Goal: Transaction & Acquisition: Download file/media

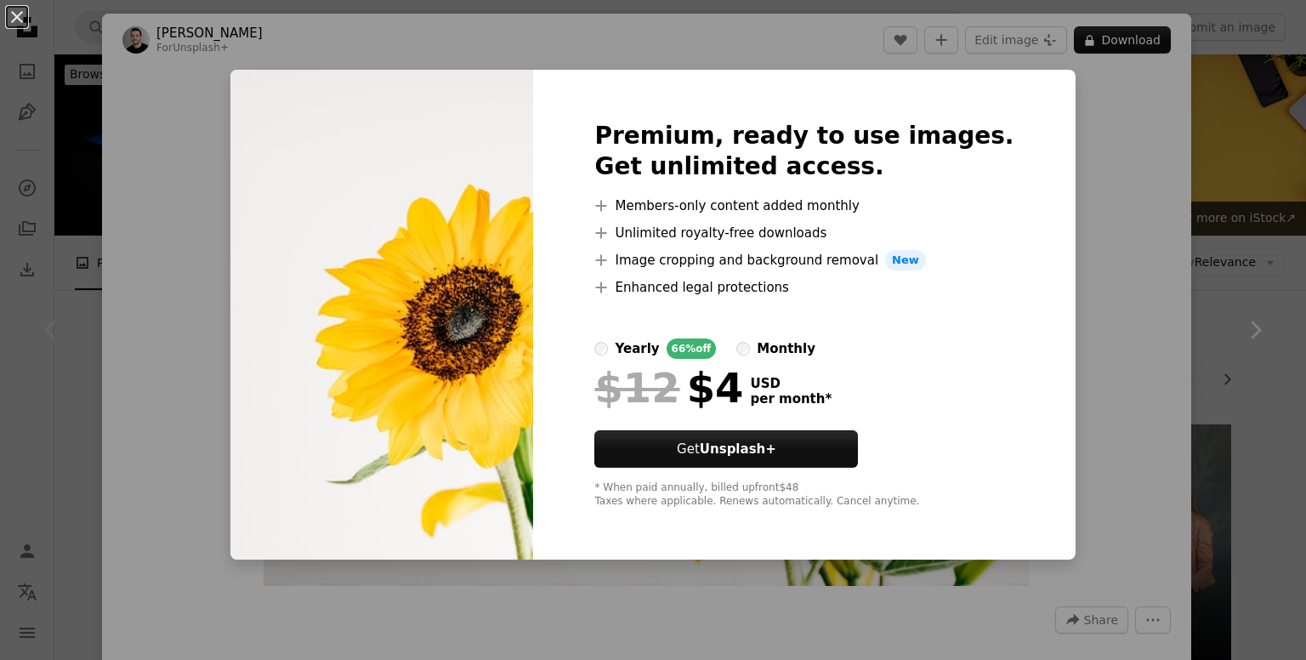
click at [1188, 162] on div "An X shape Premium, ready to use images. Get unlimited access. A plus sign Memb…" at bounding box center [653, 330] width 1306 height 660
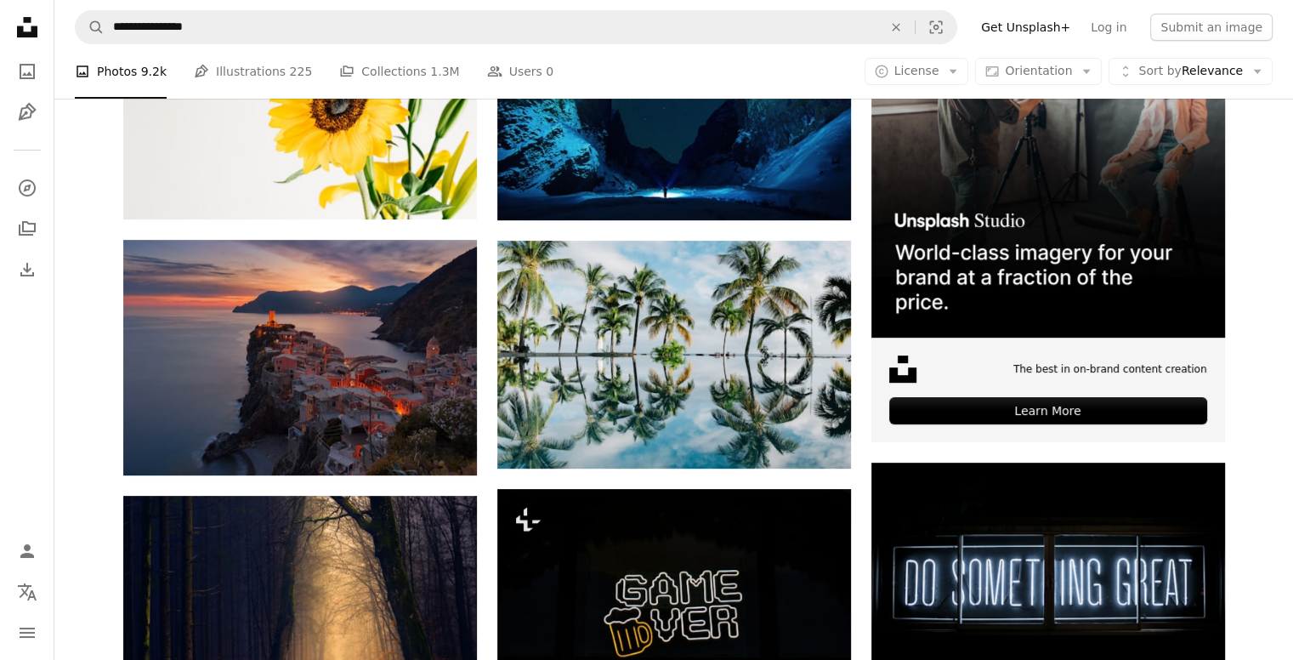
scroll to position [442, 0]
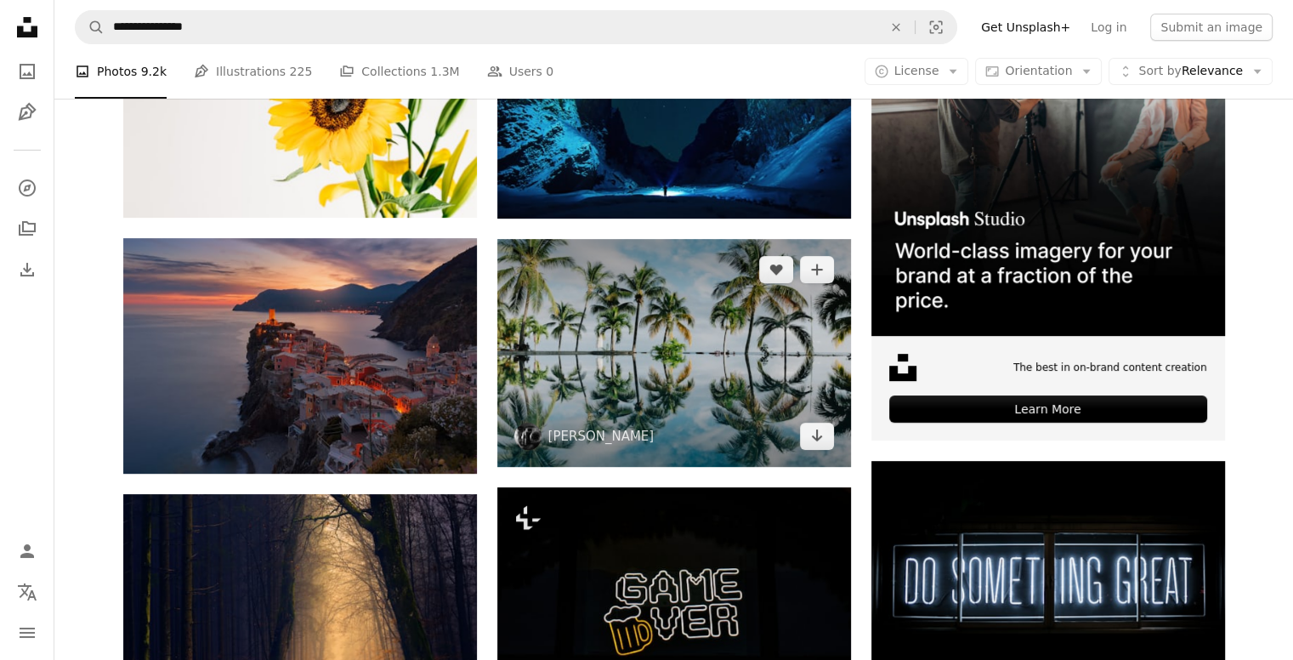
click at [741, 388] on img at bounding box center [674, 353] width 354 height 228
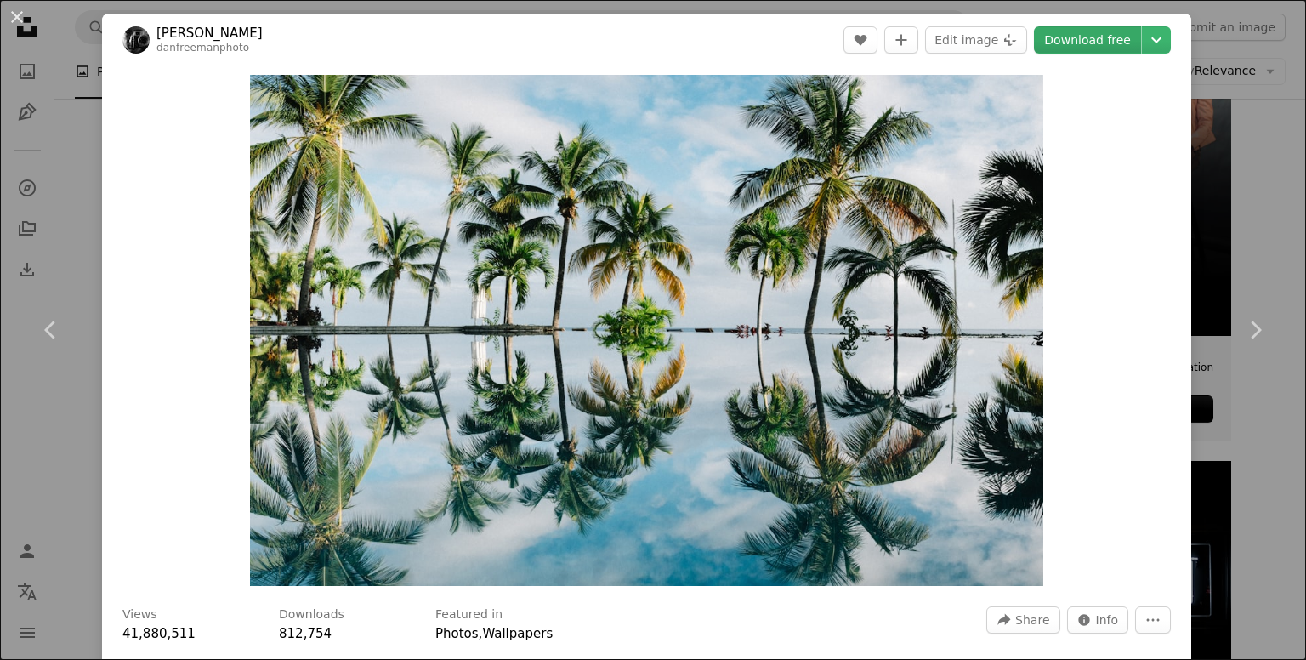
click at [1078, 33] on link "Download free" at bounding box center [1087, 39] width 107 height 27
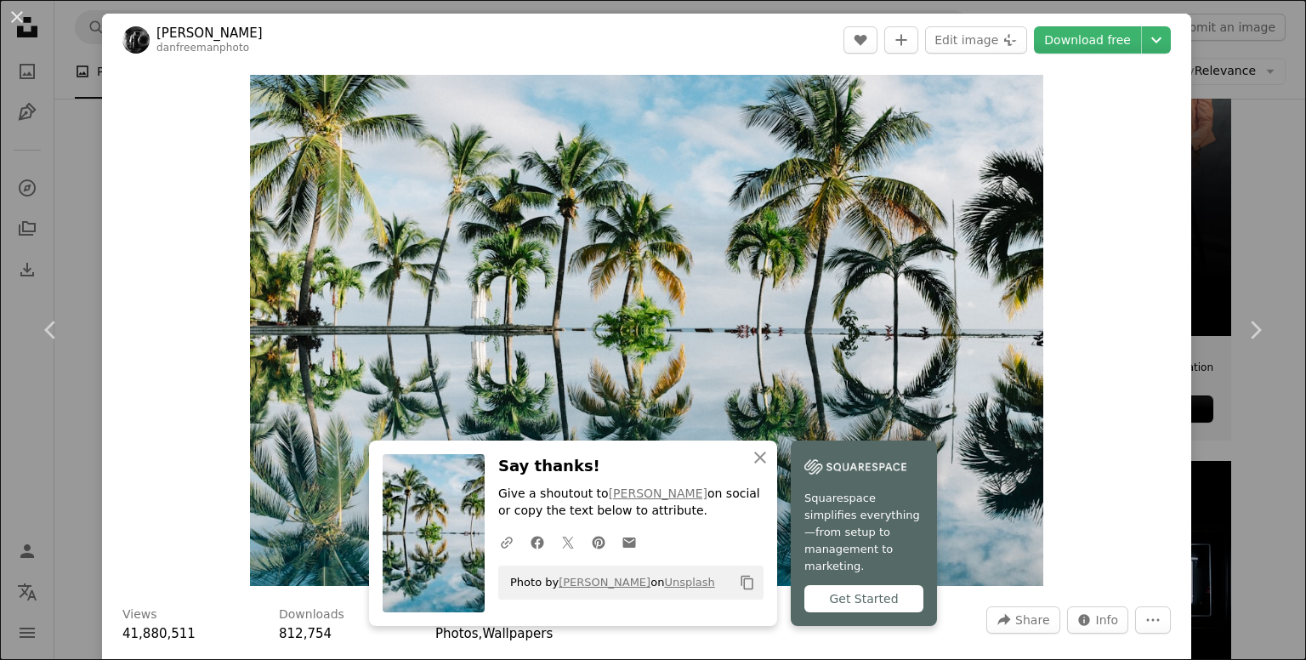
click at [1189, 74] on div "An X shape Chevron left Chevron right [PERSON_NAME] danfreemanphoto A heart A p…" at bounding box center [653, 330] width 1306 height 660
